Goal: Task Accomplishment & Management: Complete application form

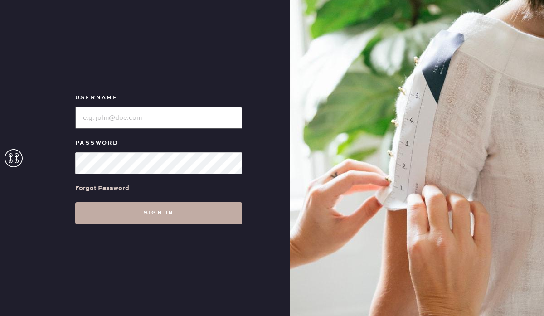
type input "reformationbeverlyhills"
click at [118, 210] on button "Sign in" at bounding box center [158, 213] width 167 height 22
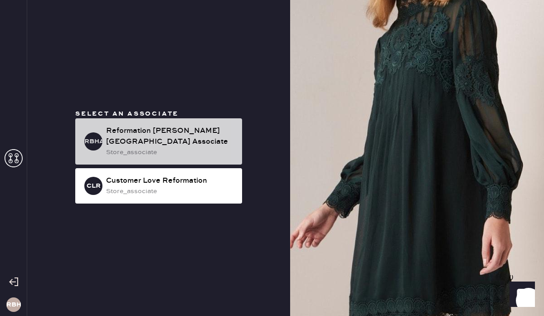
click at [118, 136] on div "Reformation [PERSON_NAME][GEOGRAPHIC_DATA] Associate" at bounding box center [170, 137] width 129 height 22
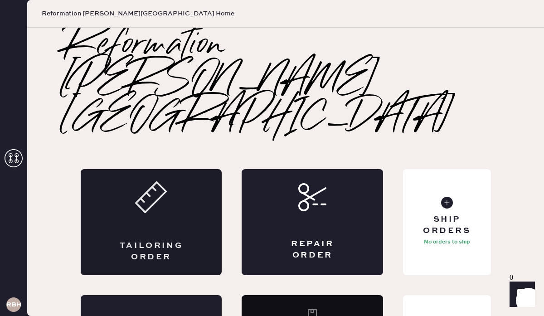
click at [166, 169] on div "Tailoring Order" at bounding box center [151, 222] width 141 height 106
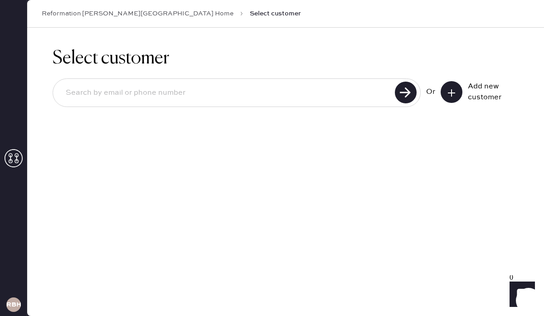
click at [452, 90] on icon at bounding box center [451, 92] width 9 height 9
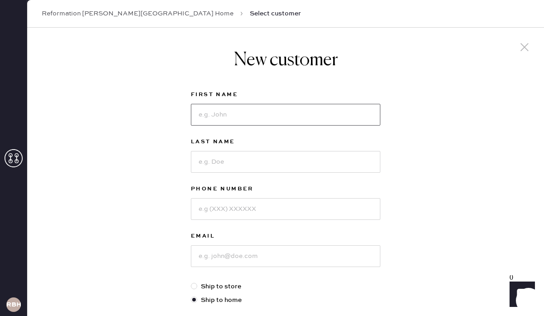
click at [220, 109] on input at bounding box center [285, 115] width 189 height 22
type input "[PERSON_NAME]"
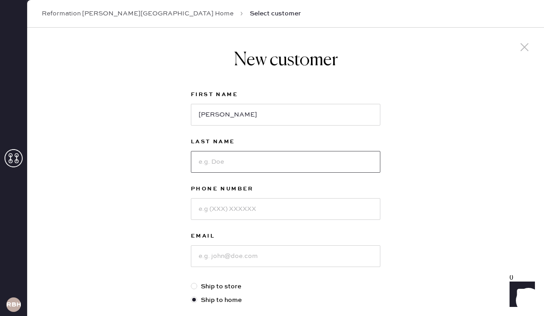
click at [204, 161] on input at bounding box center [285, 162] width 189 height 22
type input "Palomino"
click at [198, 215] on input at bounding box center [285, 209] width 189 height 22
type input "6613092911"
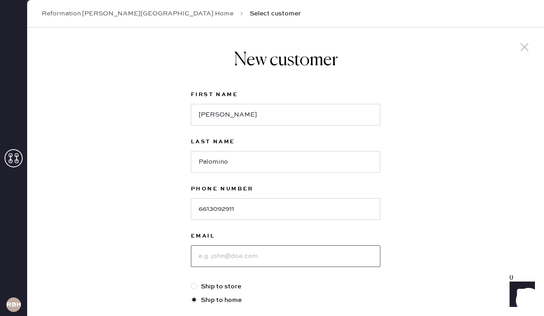
click at [207, 260] on input at bounding box center [285, 256] width 189 height 22
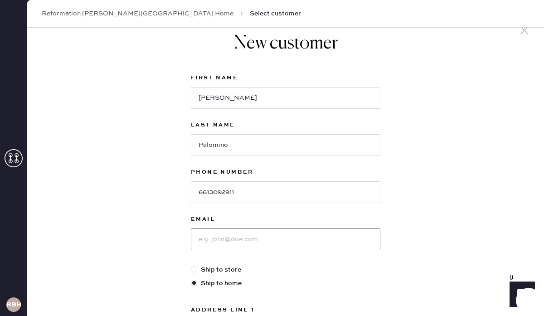
scroll to position [19, 0]
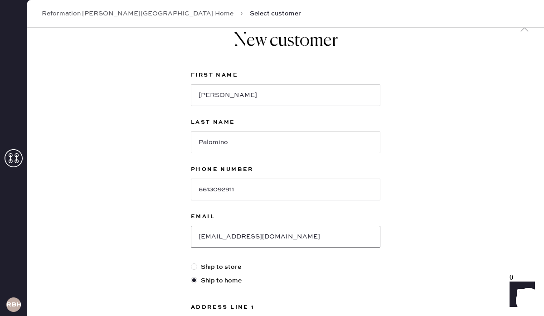
type input "[EMAIL_ADDRESS][DOMAIN_NAME]"
click at [430, 231] on div "New customer First Name [PERSON_NAME] Last Name [PERSON_NAME] Phone Number [PHO…" at bounding box center [285, 289] width 517 height 562
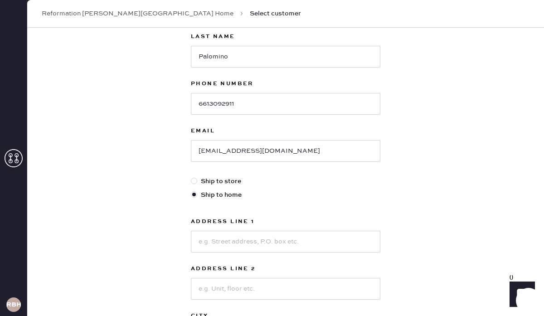
scroll to position [274, 0]
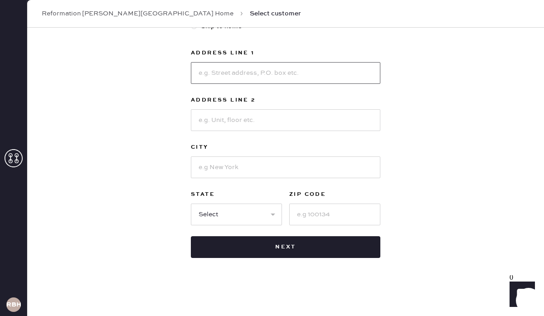
click at [211, 71] on input at bounding box center [285, 73] width 189 height 22
type input "[STREET_ADDRESS]"
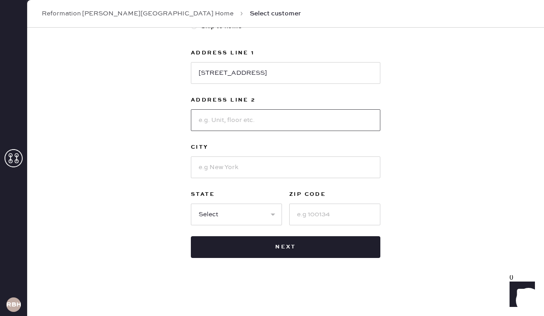
click at [222, 119] on input at bounding box center [285, 120] width 189 height 22
type input "Apt 6"
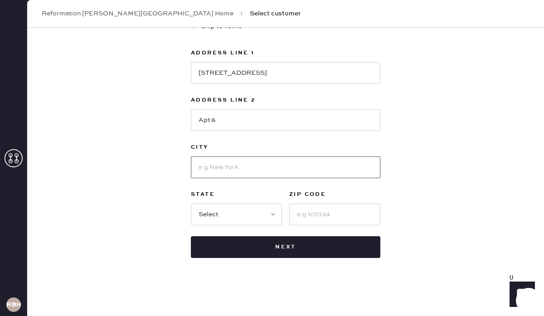
click at [200, 165] on input at bounding box center [285, 167] width 189 height 22
type input "[GEOGRAPHIC_DATA]"
click at [239, 215] on select "Select AK AL AR AZ CA CO CT [GEOGRAPHIC_DATA] DE FL [GEOGRAPHIC_DATA] HI [GEOGR…" at bounding box center [236, 214] width 91 height 22
select select "CA"
click at [313, 219] on input at bounding box center [334, 214] width 91 height 22
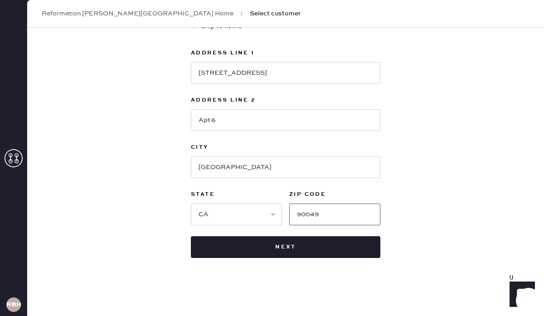
type input "90049"
click at [413, 202] on div "New customer First Name [PERSON_NAME] Last Name [PERSON_NAME] Phone Number [PHO…" at bounding box center [285, 35] width 517 height 562
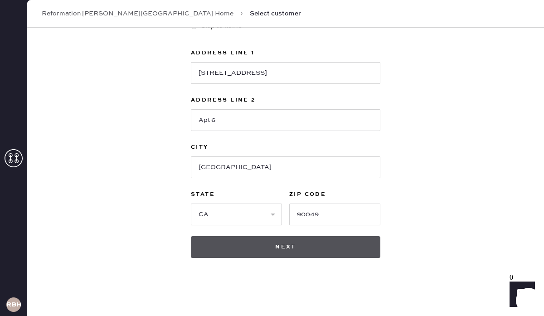
click at [249, 252] on button "Next" at bounding box center [285, 247] width 189 height 22
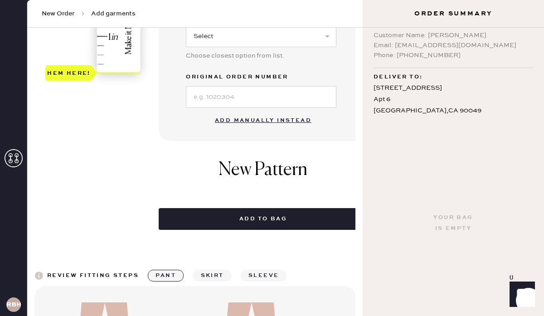
scroll to position [320, 0]
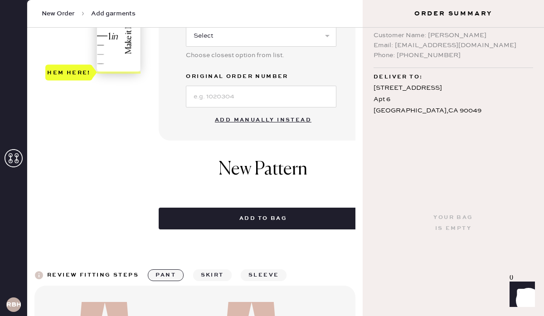
click at [235, 120] on button "Add manually instead" at bounding box center [262, 120] width 107 height 18
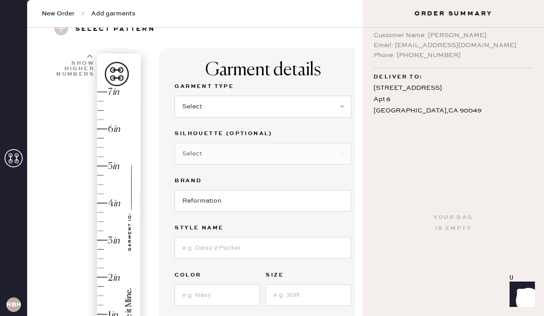
scroll to position [33, 0]
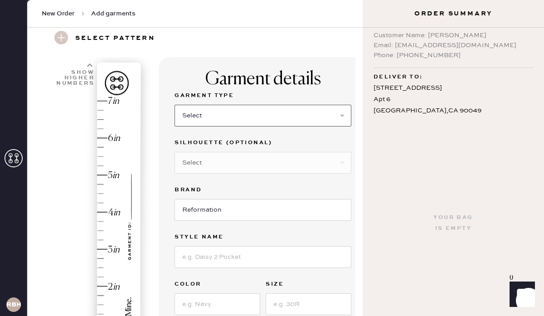
click at [196, 116] on select "Select Basic Skirt Jeans Leggings Pants Shorts Basic Sleeved Dress Basic Sleeve…" at bounding box center [262, 116] width 177 height 22
select select "20"
click at [192, 162] on select "Select Shorts Cropped Flare Boot Cut Straight Skinny Other" at bounding box center [262, 163] width 177 height 22
select select "62"
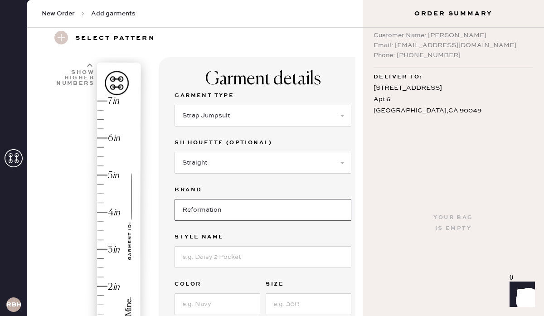
click at [195, 208] on input "Reformation" at bounding box center [262, 210] width 177 height 22
click at [199, 256] on input at bounding box center [262, 257] width 177 height 22
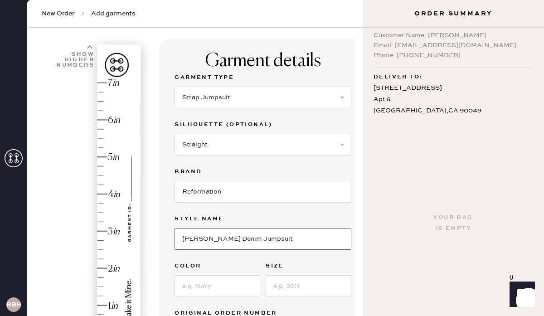
scroll to position [85, 0]
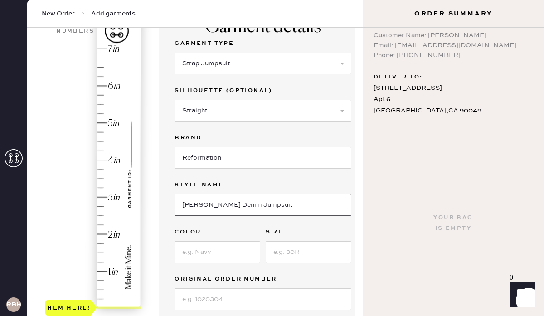
type input "[PERSON_NAME] Denim Jumpsuit"
click at [193, 246] on input at bounding box center [217, 252] width 86 height 22
type input "A"
type input "[PERSON_NAME]"
click at [273, 258] on input at bounding box center [309, 252] width 86 height 22
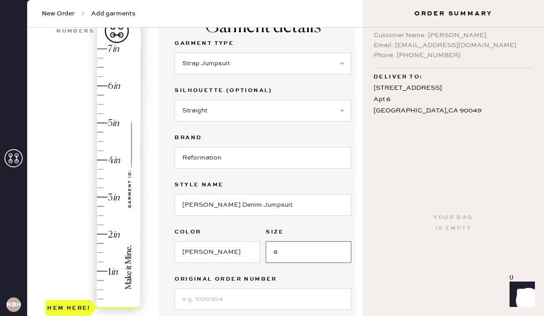
type input "8"
click at [333, 236] on label "Size" at bounding box center [309, 232] width 86 height 11
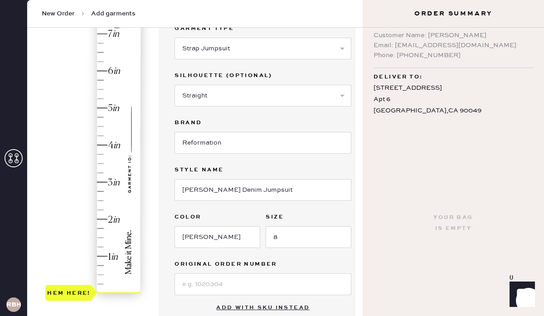
scroll to position [96, 0]
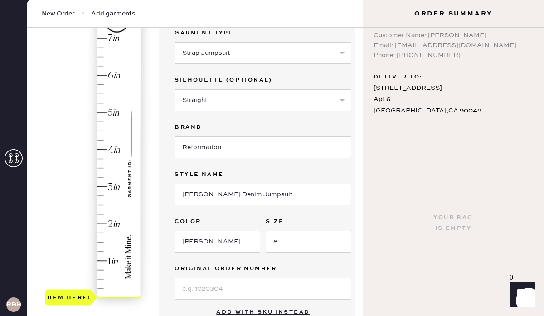
type input "5.5"
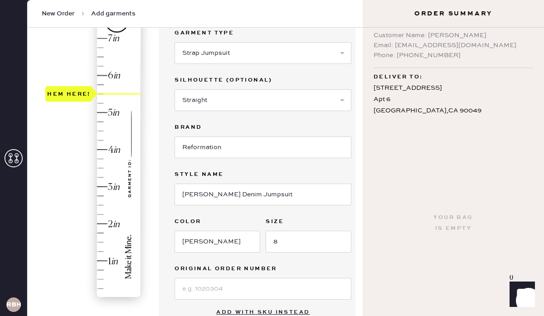
click at [101, 94] on div "Hem here!" at bounding box center [93, 167] width 97 height 267
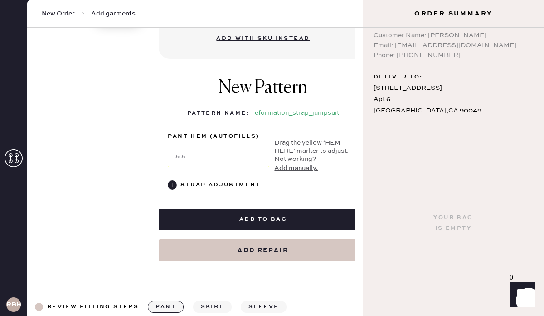
scroll to position [378, 0]
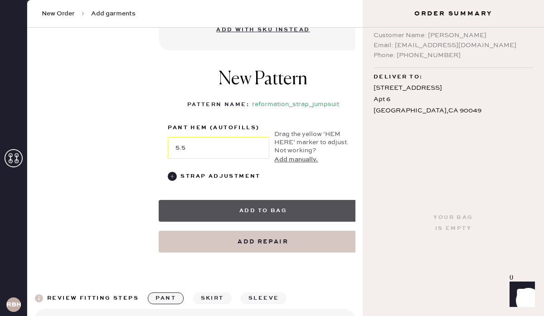
click at [244, 209] on button "Add to bag" at bounding box center [263, 211] width 208 height 22
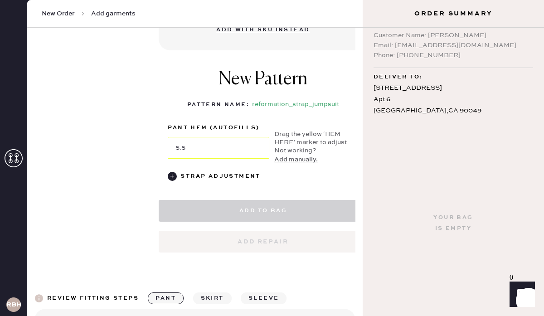
select select "20"
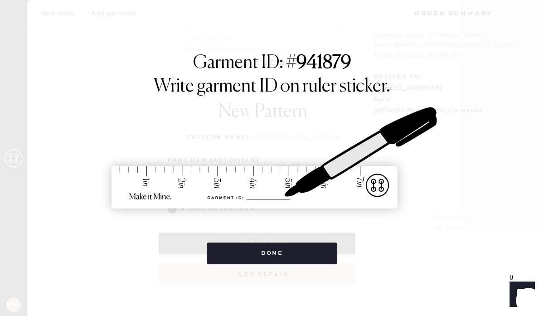
scroll to position [0, 0]
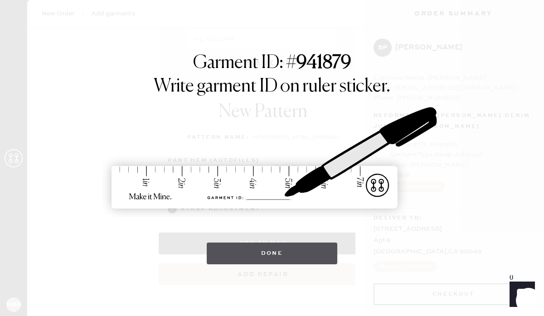
click at [225, 258] on button "Done" at bounding box center [272, 253] width 131 height 22
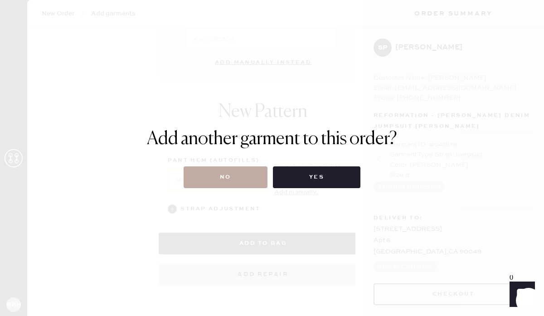
click at [232, 180] on button "No" at bounding box center [226, 177] width 84 height 22
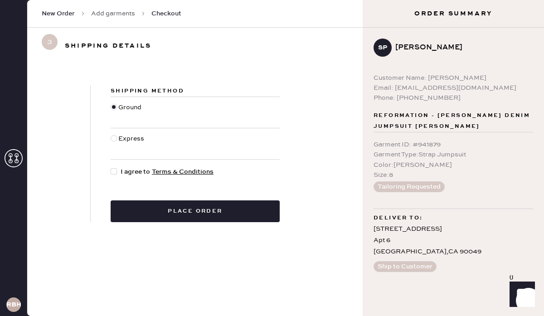
click at [116, 172] on div at bounding box center [114, 171] width 6 height 6
click at [111, 167] on input "I agree to Terms & Conditions" at bounding box center [111, 167] width 0 height 0
checkbox input "true"
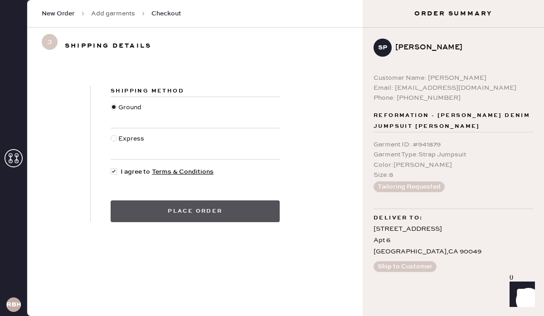
click at [193, 203] on button "Place order" at bounding box center [195, 211] width 169 height 22
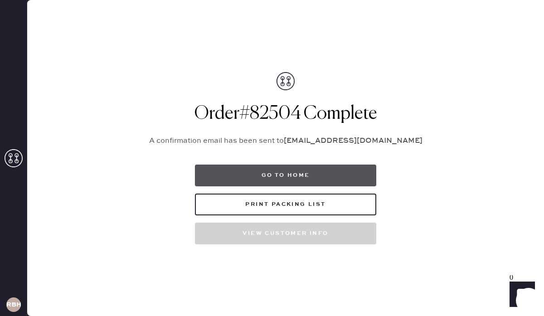
click at [288, 174] on button "Go to home" at bounding box center [285, 175] width 181 height 22
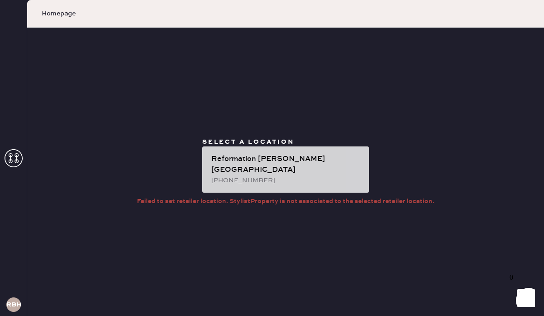
click at [232, 165] on div "Reformation [PERSON_NAME][GEOGRAPHIC_DATA]" at bounding box center [286, 165] width 150 height 22
click at [286, 161] on div "Reformation [PERSON_NAME][GEOGRAPHIC_DATA]" at bounding box center [286, 165] width 150 height 22
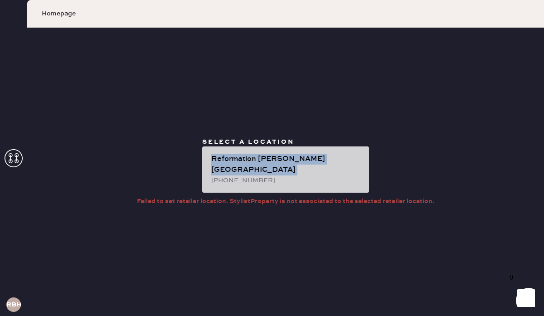
click at [286, 161] on div "Reformation [PERSON_NAME][GEOGRAPHIC_DATA]" at bounding box center [286, 165] width 150 height 22
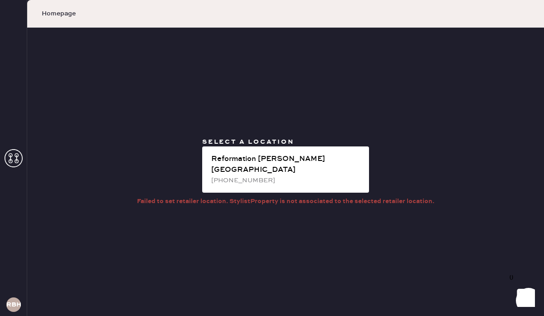
click at [194, 43] on div "Select a location Reformation [PERSON_NAME][GEOGRAPHIC_DATA] [PHONE_NUMBER] Fai…" at bounding box center [285, 172] width 517 height 288
